Goal: Transaction & Acquisition: Purchase product/service

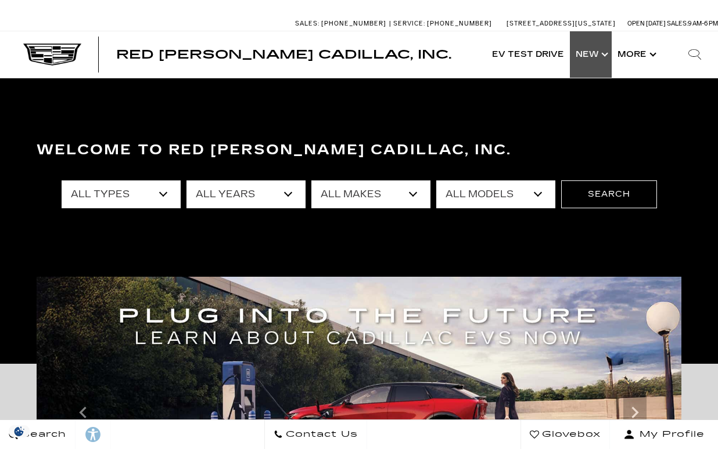
click at [601, 52] on link "Show New" at bounding box center [591, 54] width 42 height 46
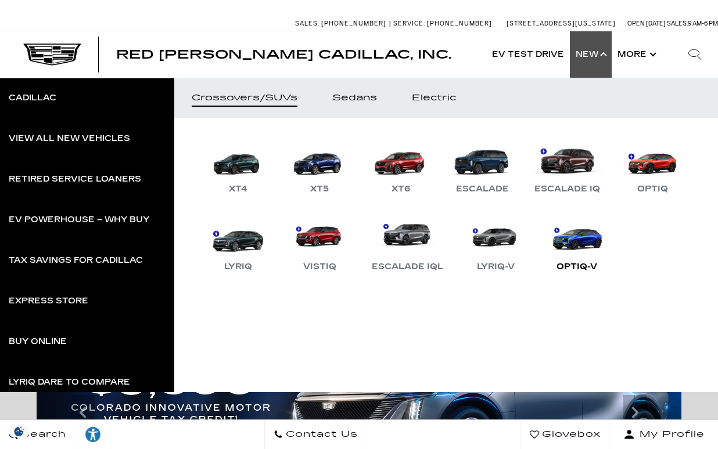
click at [571, 243] on link "OPTIQ-V" at bounding box center [577, 244] width 70 height 60
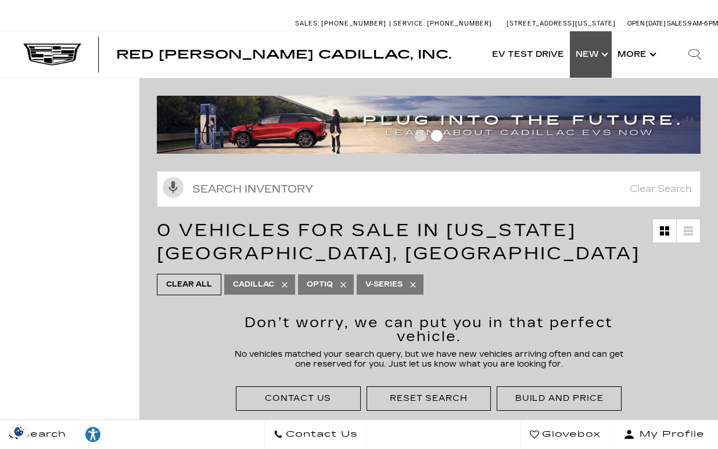
click at [603, 59] on link "Show New" at bounding box center [591, 54] width 42 height 46
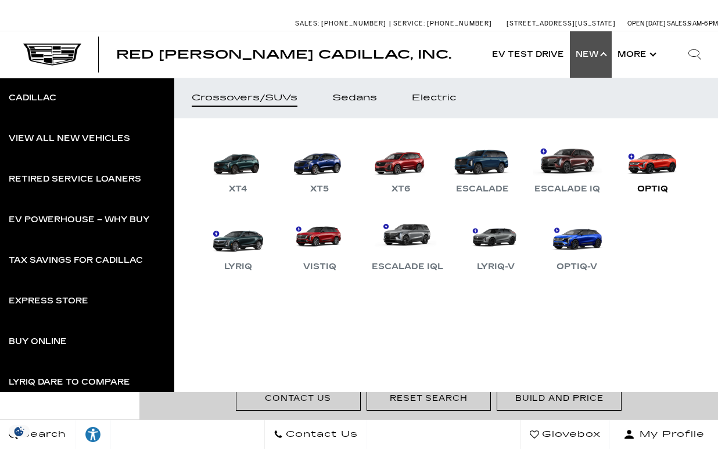
click at [648, 168] on link "OPTIQ" at bounding box center [652, 166] width 70 height 60
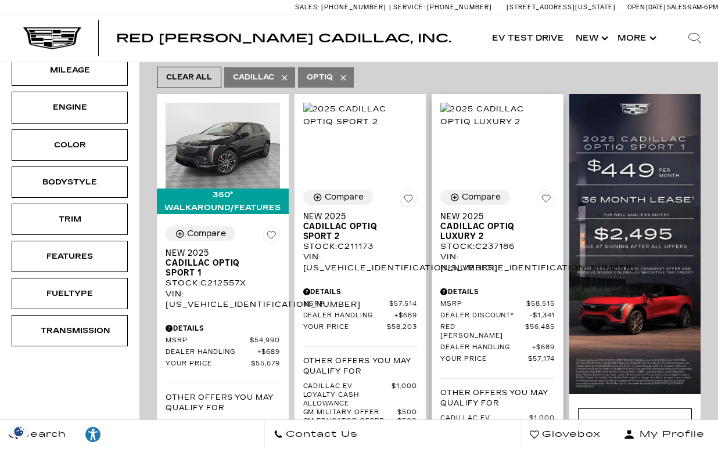
scroll to position [213, 0]
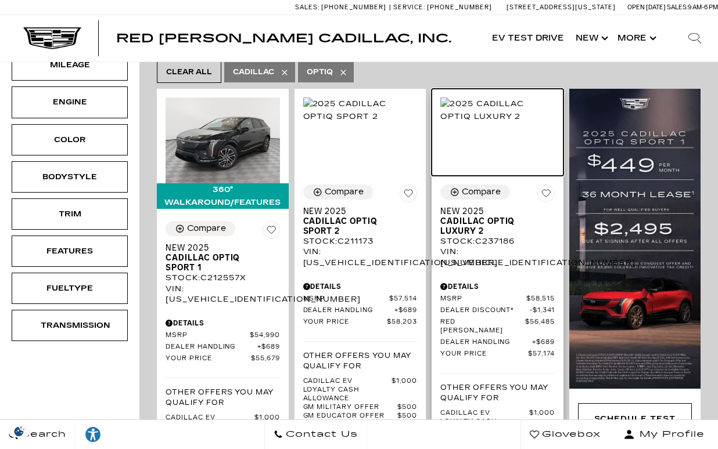
click at [483, 123] on img at bounding box center [497, 111] width 114 height 26
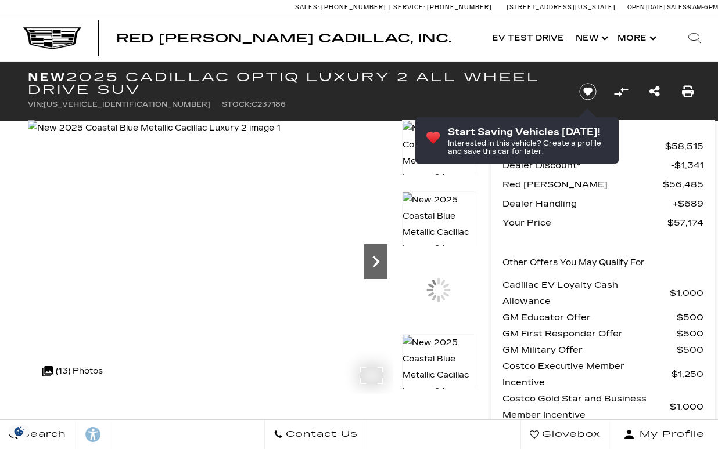
click at [376, 265] on icon "Next" at bounding box center [375, 261] width 23 height 23
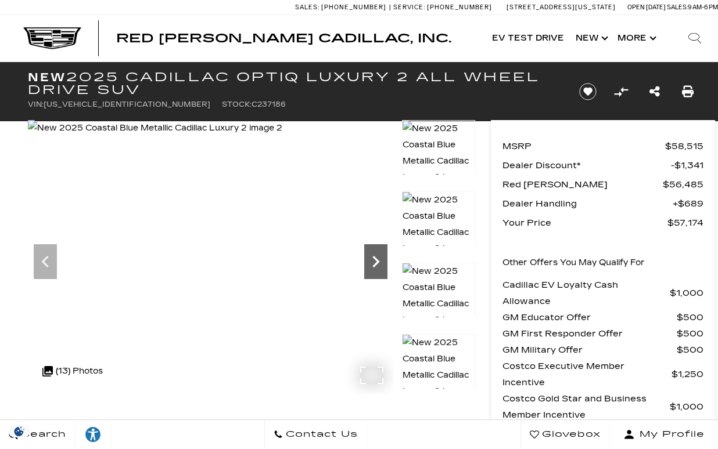
click at [384, 262] on icon "Next" at bounding box center [375, 261] width 23 height 23
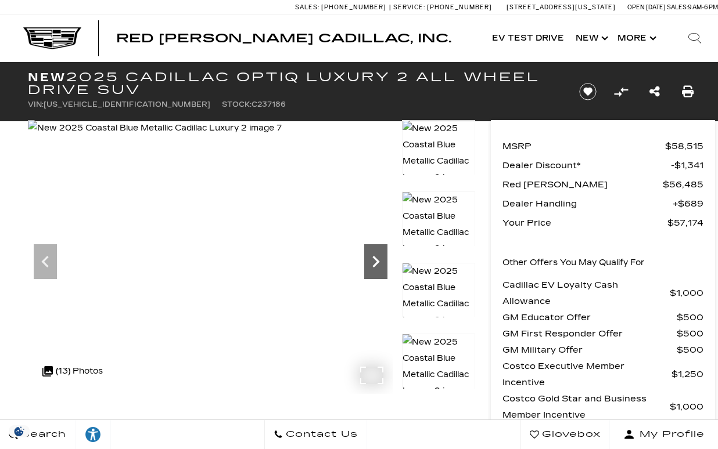
click at [384, 262] on icon "Next" at bounding box center [375, 261] width 23 height 23
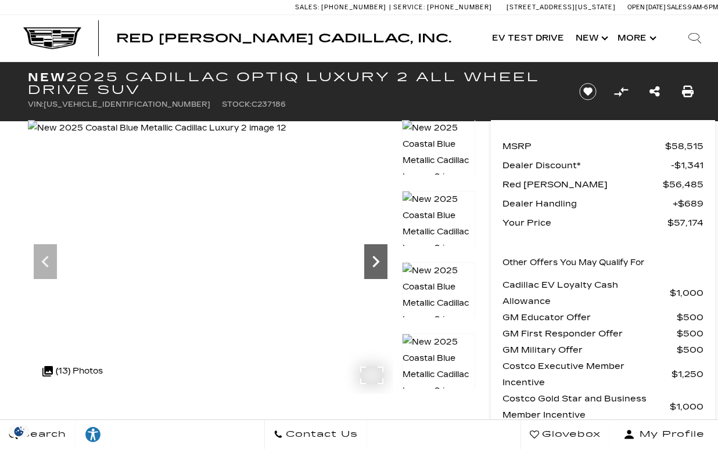
click at [384, 262] on icon "Next" at bounding box center [375, 261] width 23 height 23
click at [286, 136] on img at bounding box center [157, 128] width 258 height 16
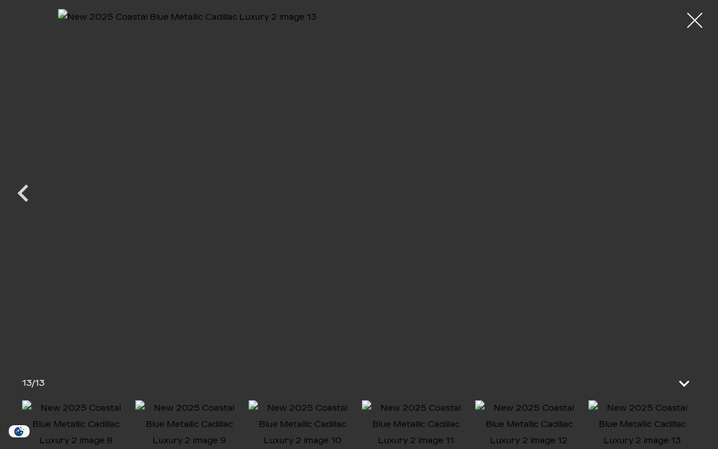
click at [698, 17] on div at bounding box center [694, 20] width 31 height 31
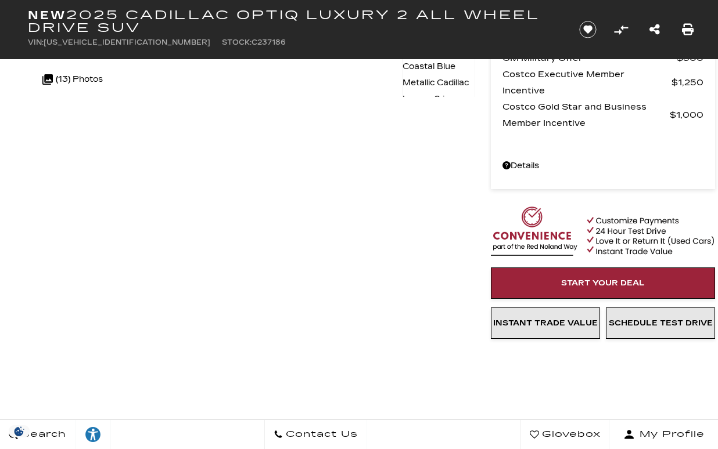
scroll to position [292, 0]
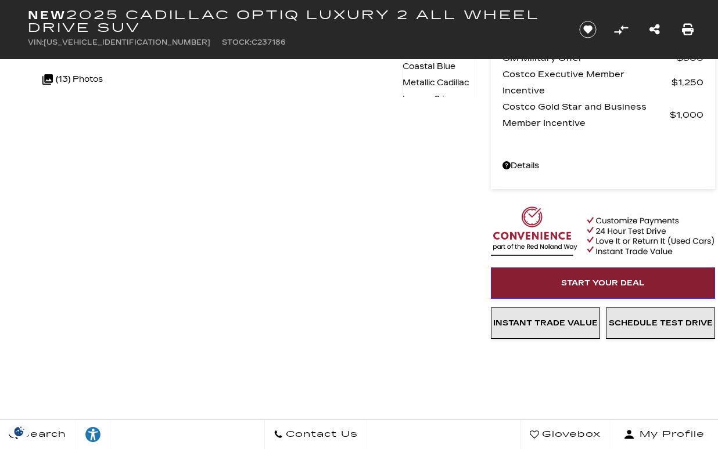
click at [582, 281] on span "Start Your Deal" at bounding box center [603, 283] width 84 height 9
